Goal: Transaction & Acquisition: Purchase product/service

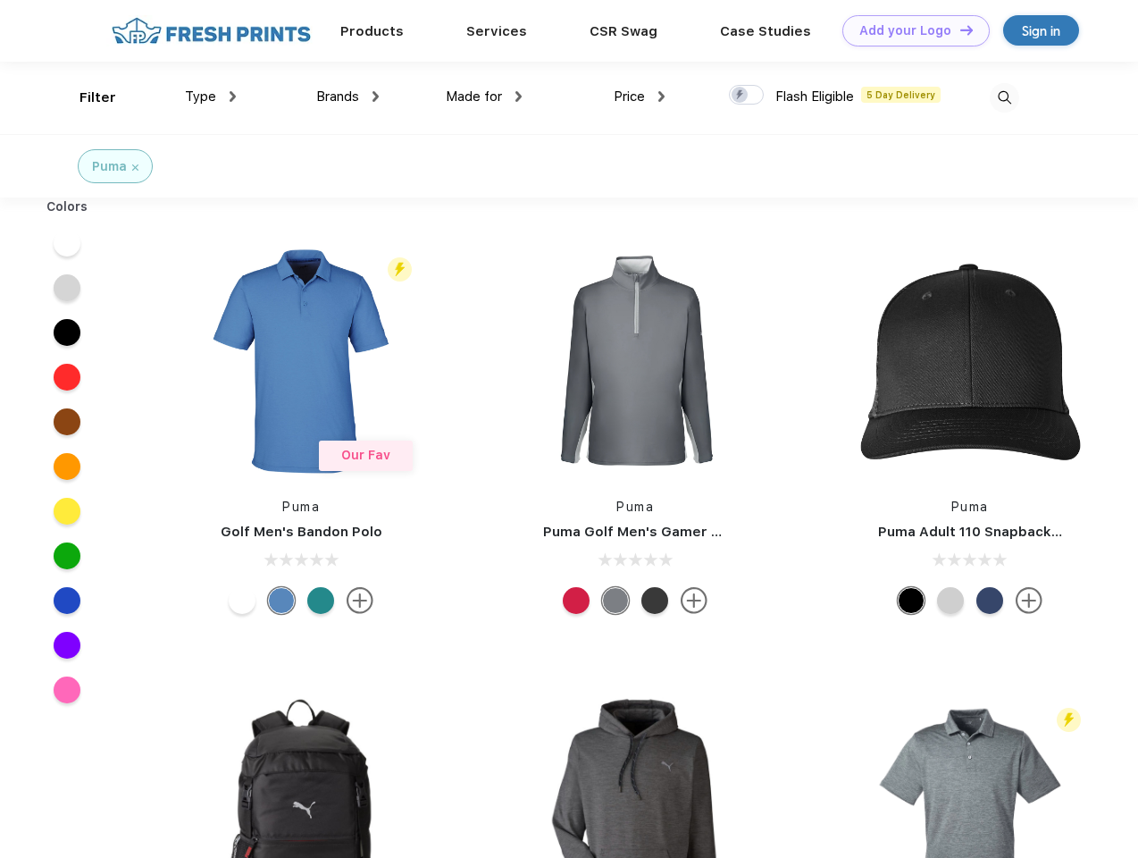
scroll to position [1, 0]
click at [909, 30] on link "Add your Logo Design Tool" at bounding box center [915, 30] width 147 height 31
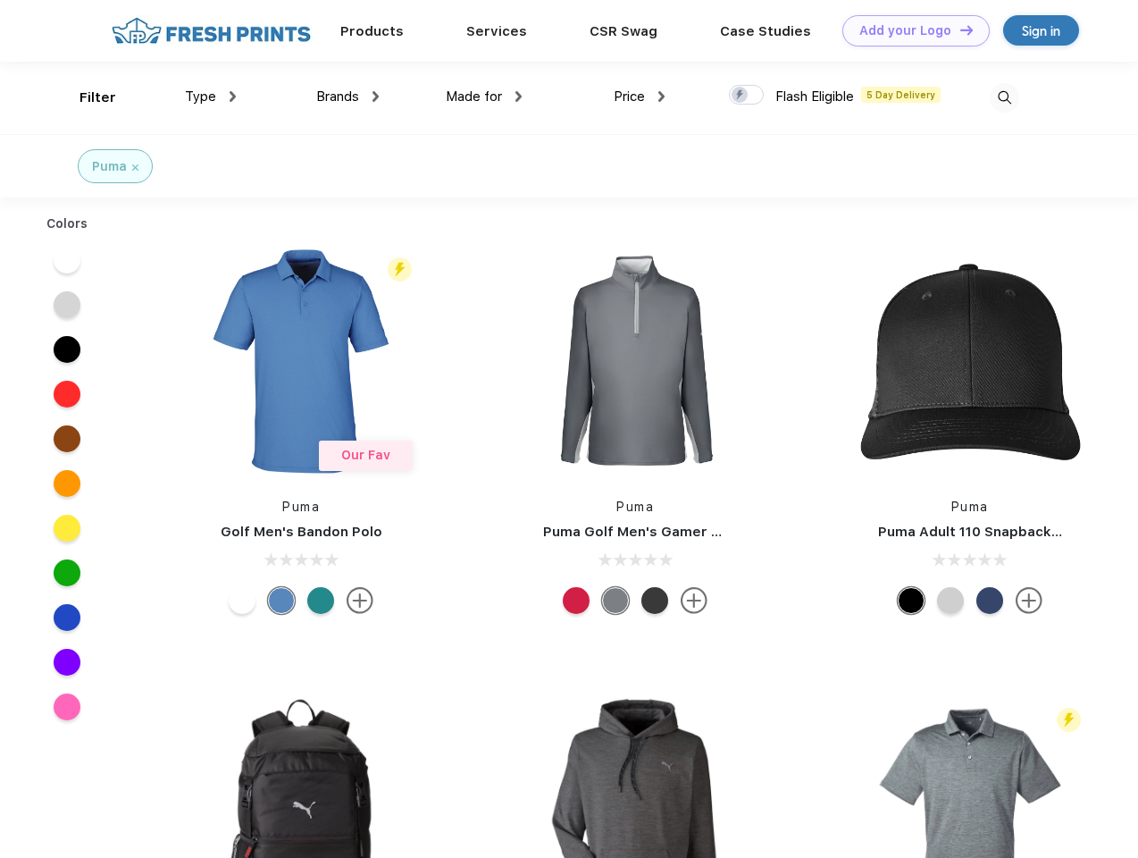
click at [0, 0] on div "Design Tool" at bounding box center [0, 0] width 0 height 0
click at [959, 29] on link "Add your Logo Design Tool" at bounding box center [915, 30] width 147 height 31
click at [86, 97] on div "Filter" at bounding box center [98, 98] width 37 height 21
click at [211, 96] on span "Type" at bounding box center [200, 96] width 31 height 16
click at [348, 96] on span "Brands" at bounding box center [337, 96] width 43 height 16
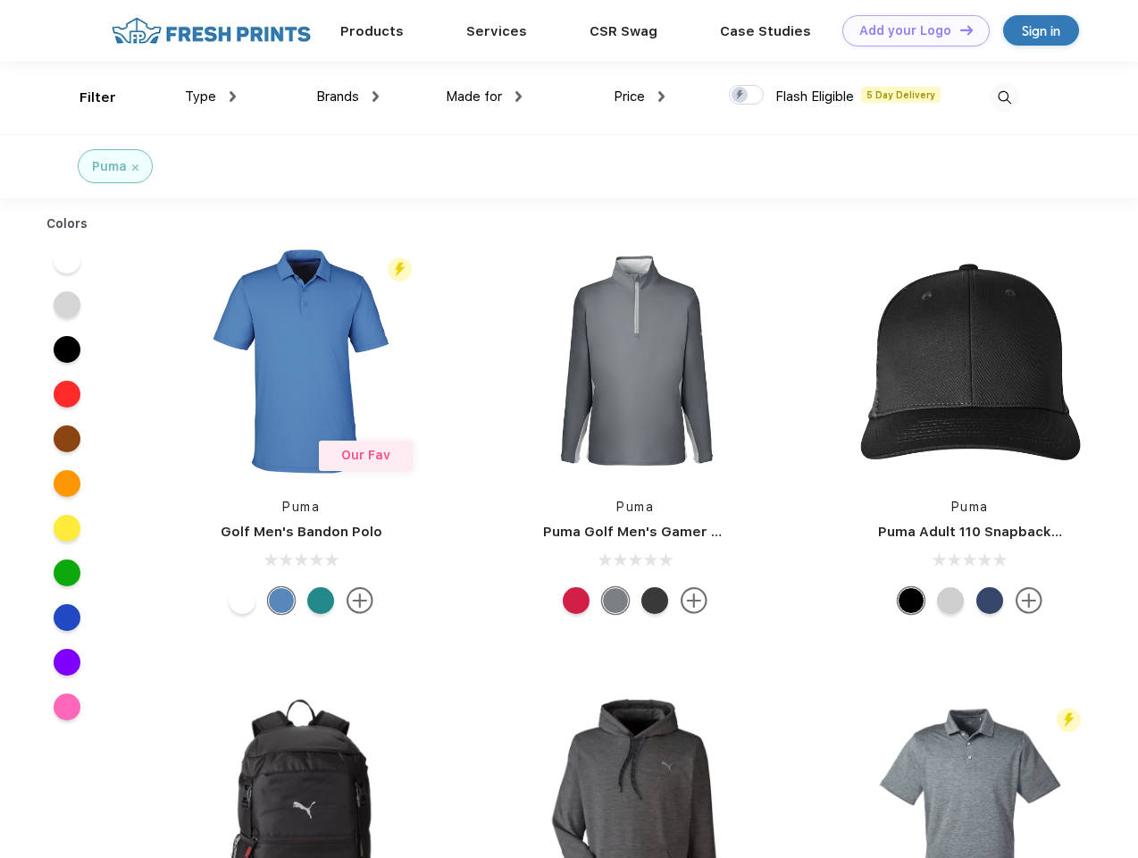
click at [484, 96] on span "Made for" at bounding box center [474, 96] width 56 height 16
click at [640, 96] on span "Price" at bounding box center [629, 96] width 31 height 16
click at [747, 96] on div at bounding box center [746, 95] width 35 height 20
click at [741, 96] on input "checkbox" at bounding box center [735, 90] width 12 height 12
click at [1004, 97] on img at bounding box center [1004, 97] width 29 height 29
